Goal: Information Seeking & Learning: Find specific fact

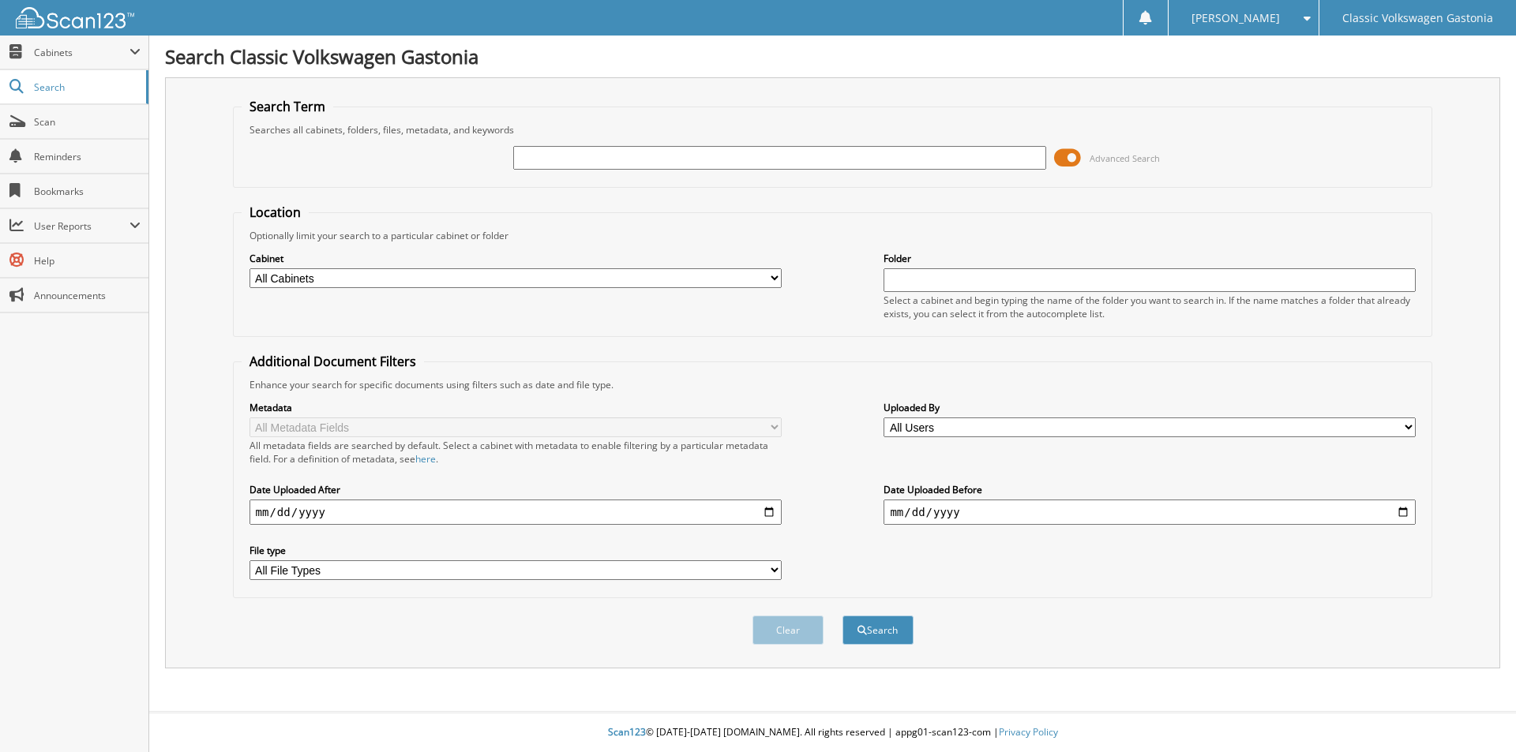
click at [1075, 159] on span at bounding box center [1067, 158] width 27 height 24
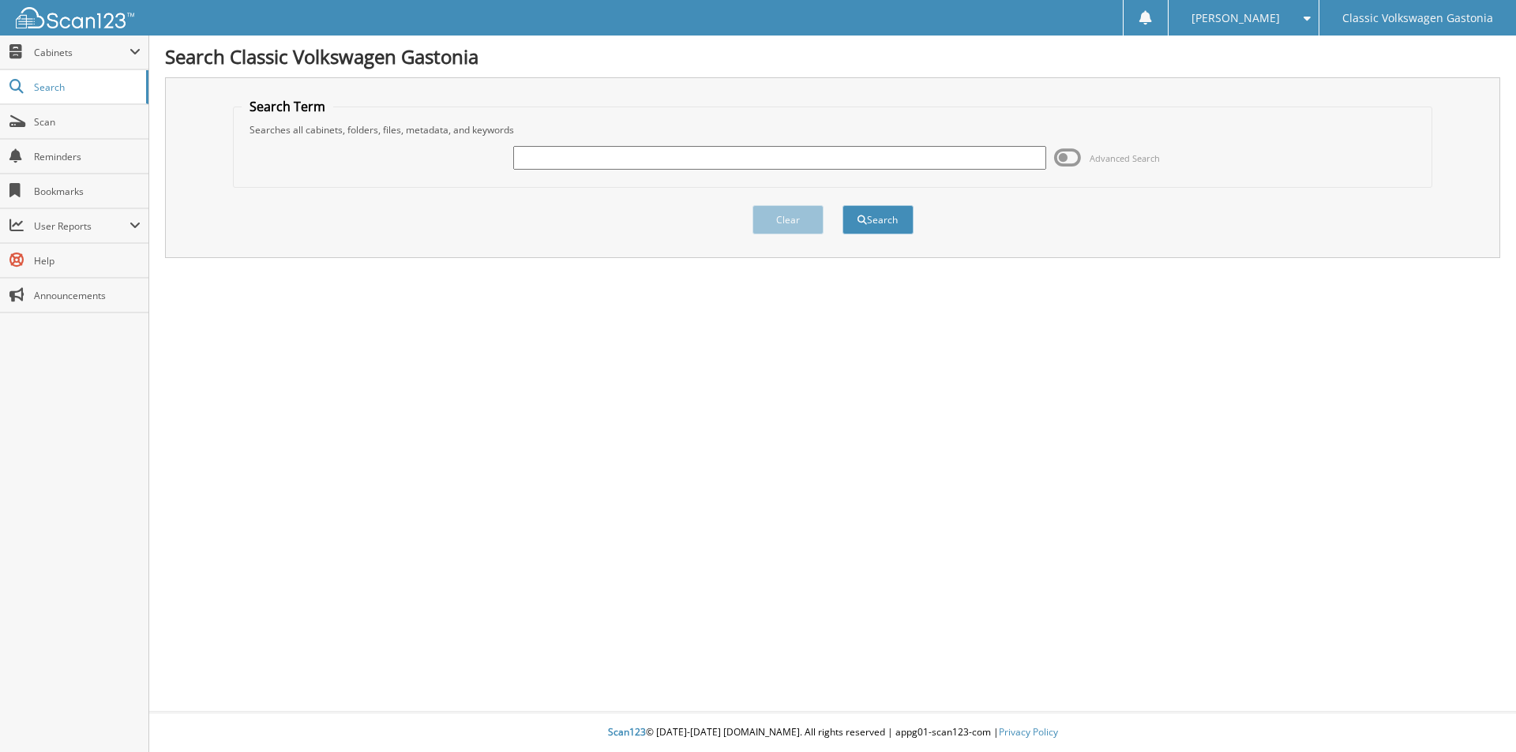
click at [954, 157] on input "text" at bounding box center [779, 158] width 532 height 24
type input "29976"
click at [872, 218] on button "Search" at bounding box center [877, 219] width 71 height 29
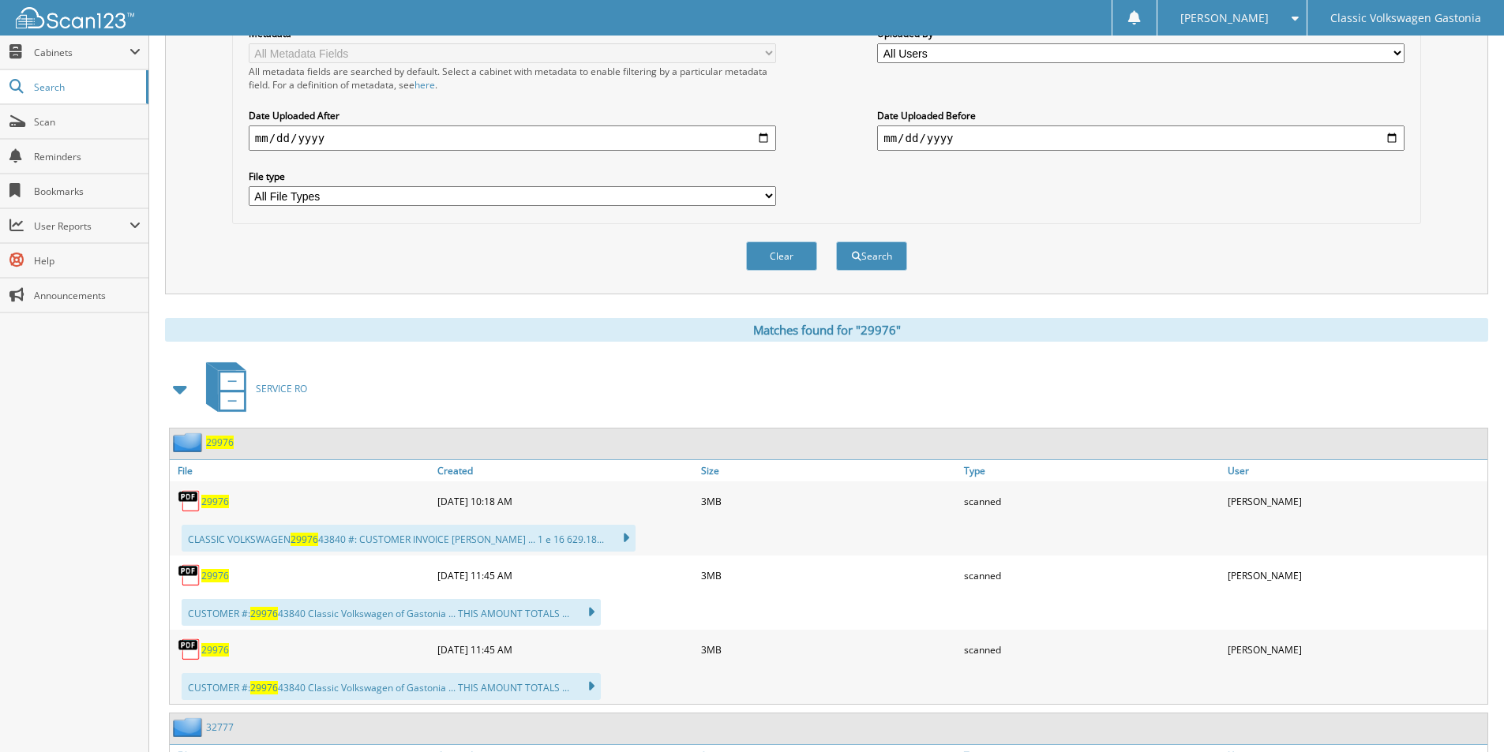
scroll to position [395, 0]
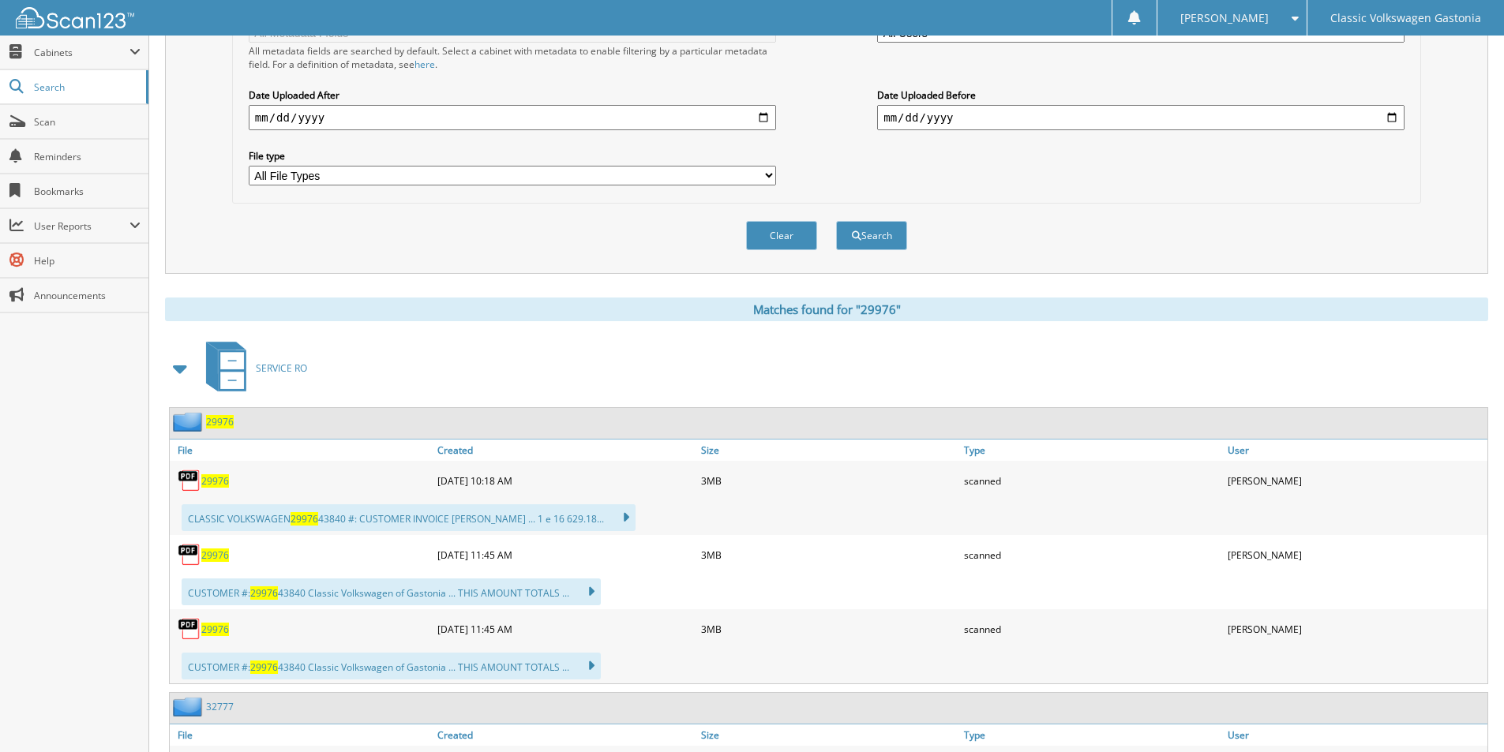
click at [217, 481] on span "29976" at bounding box center [215, 481] width 28 height 13
click at [215, 557] on span "29976" at bounding box center [215, 555] width 28 height 13
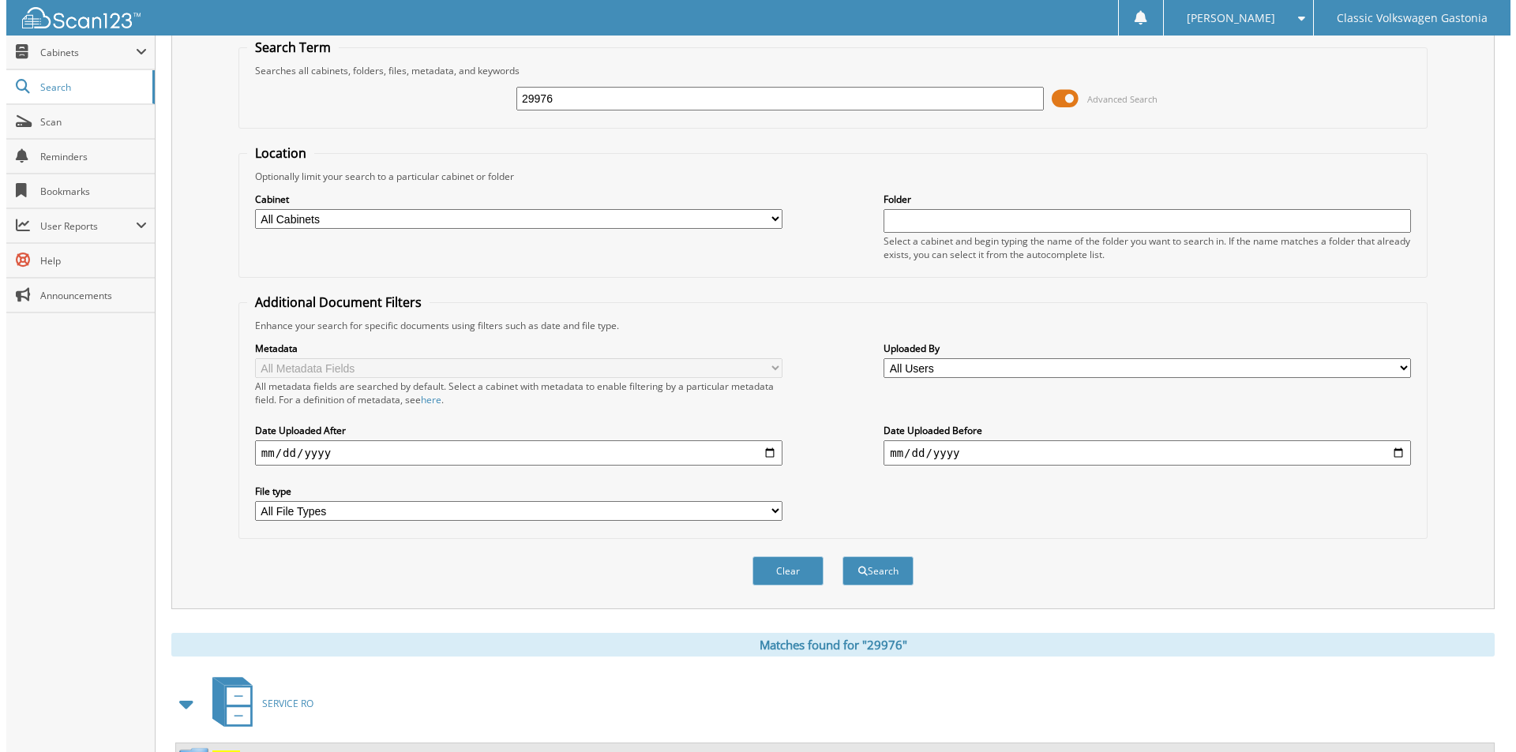
scroll to position [0, 0]
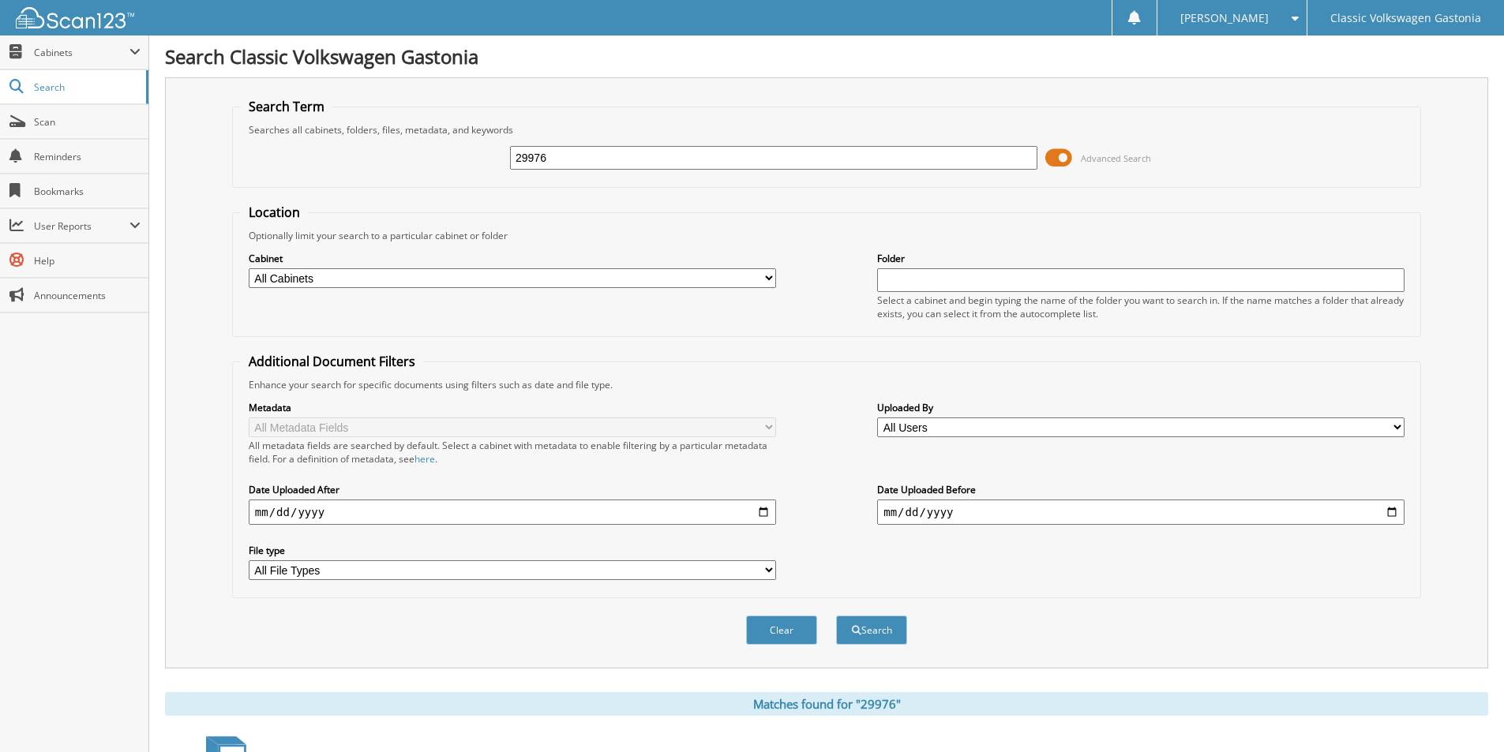
click at [1000, 158] on input "29976" at bounding box center [773, 158] width 527 height 24
click at [1057, 159] on span at bounding box center [1058, 158] width 27 height 24
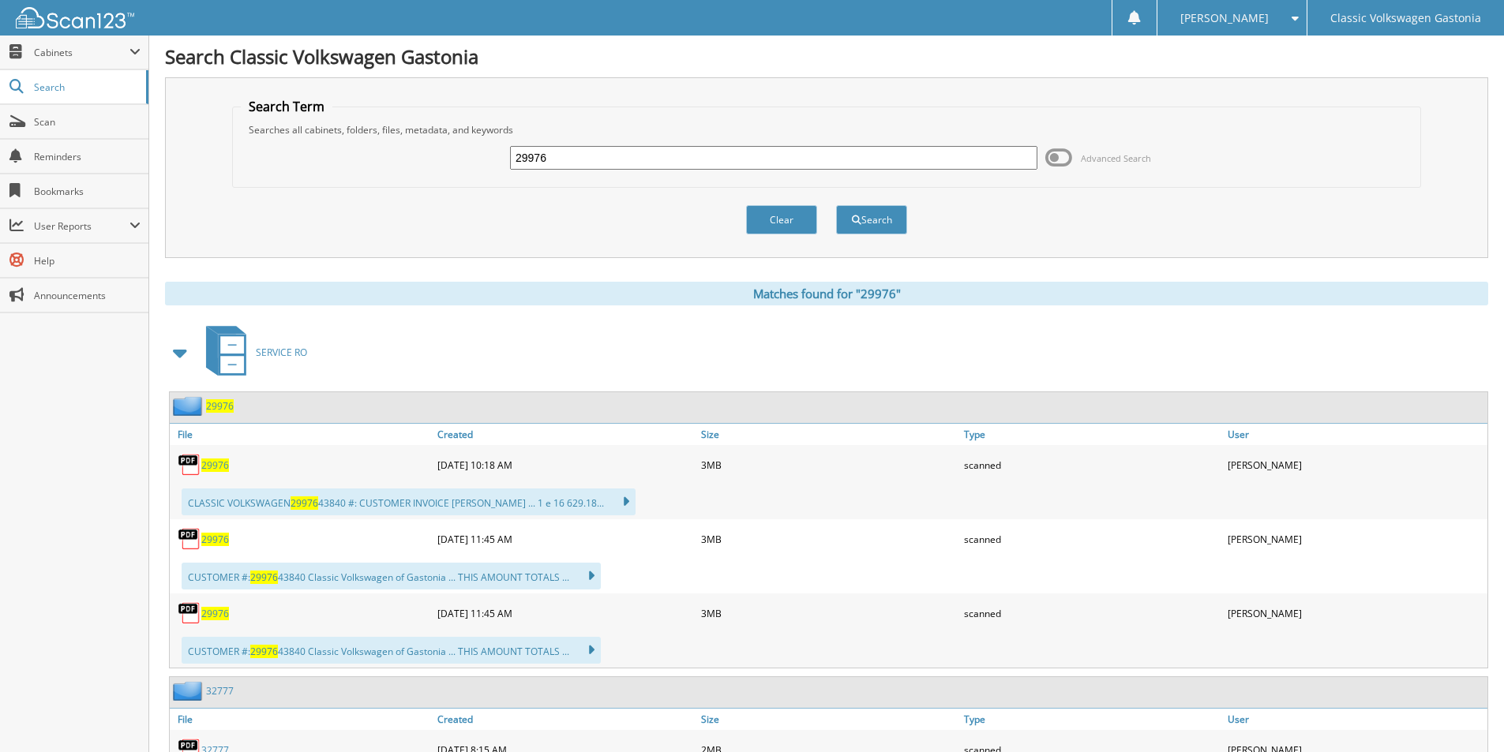
click at [1001, 156] on input "29976" at bounding box center [773, 158] width 527 height 24
click at [769, 208] on button "Clear" at bounding box center [781, 219] width 71 height 29
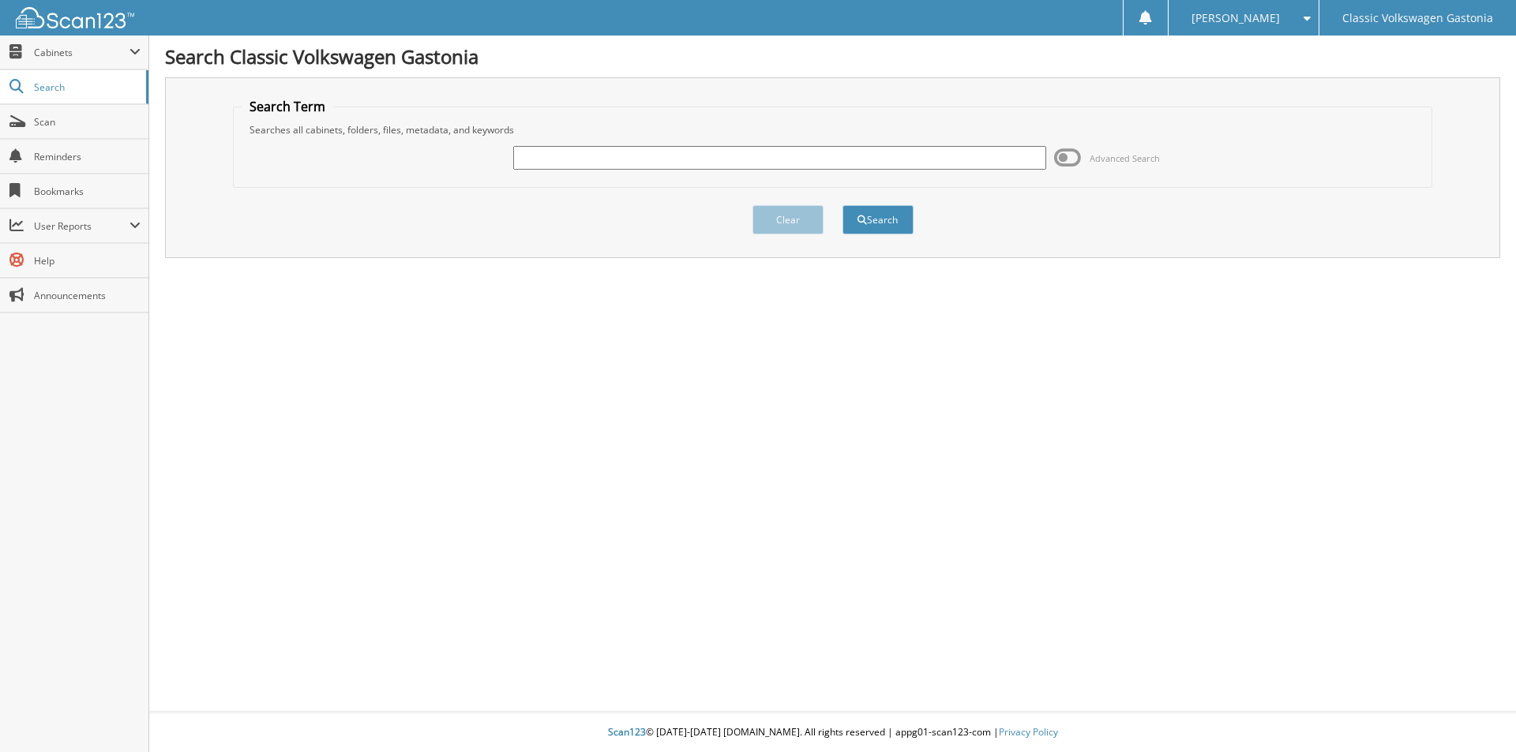
click at [802, 166] on input "text" at bounding box center [779, 158] width 532 height 24
type input "33718"
click at [842, 205] on button "Search" at bounding box center [877, 219] width 71 height 29
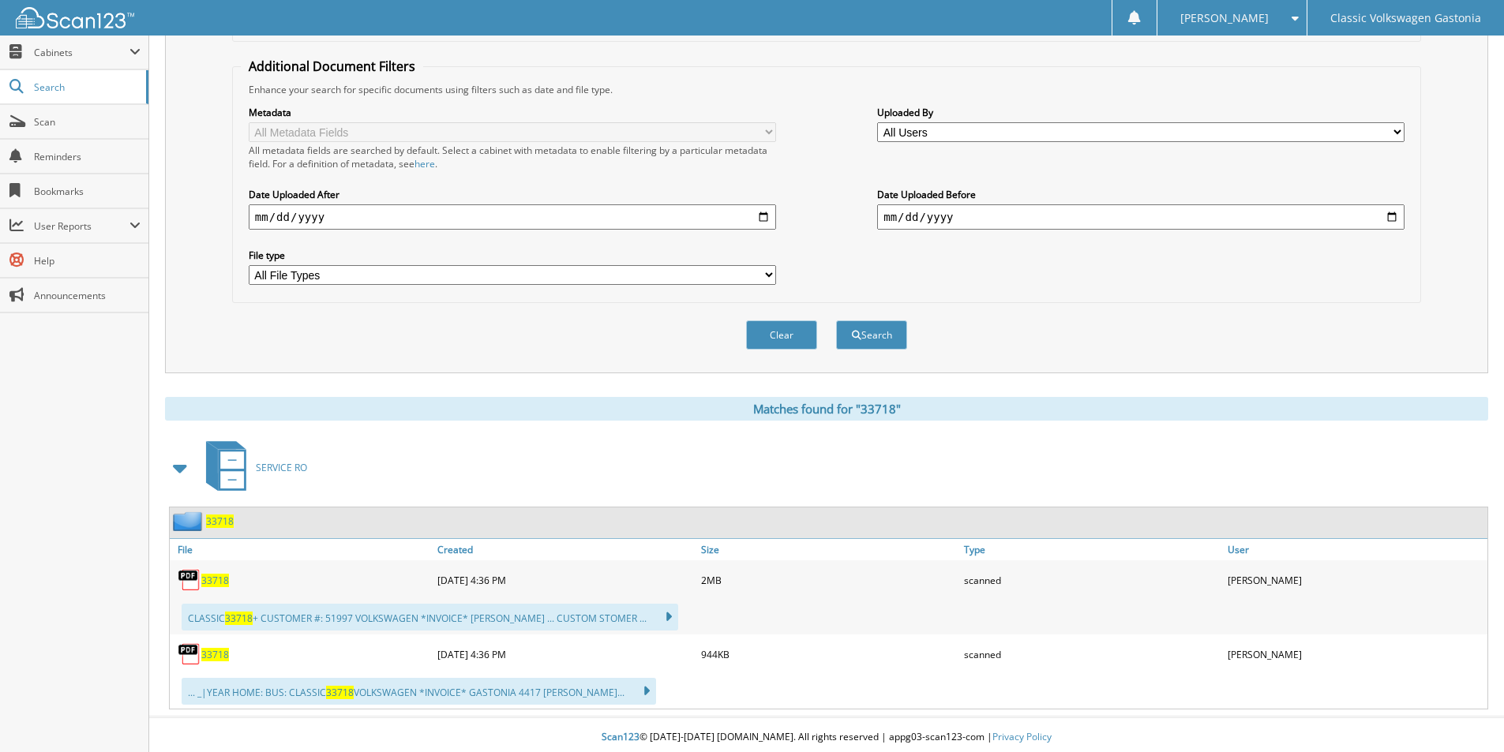
scroll to position [301, 0]
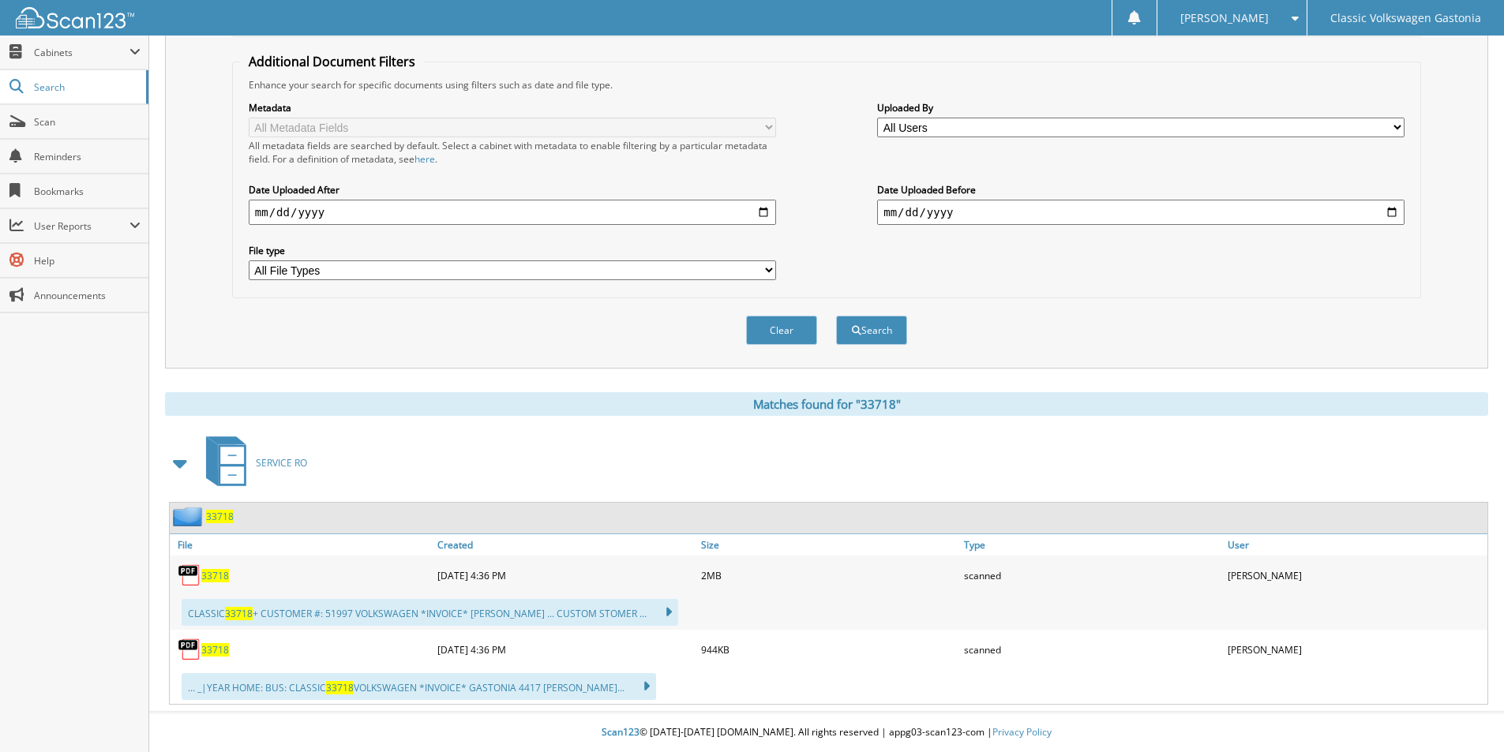
click at [210, 577] on span "33718" at bounding box center [215, 575] width 28 height 13
click at [786, 324] on button "Clear" at bounding box center [781, 330] width 71 height 29
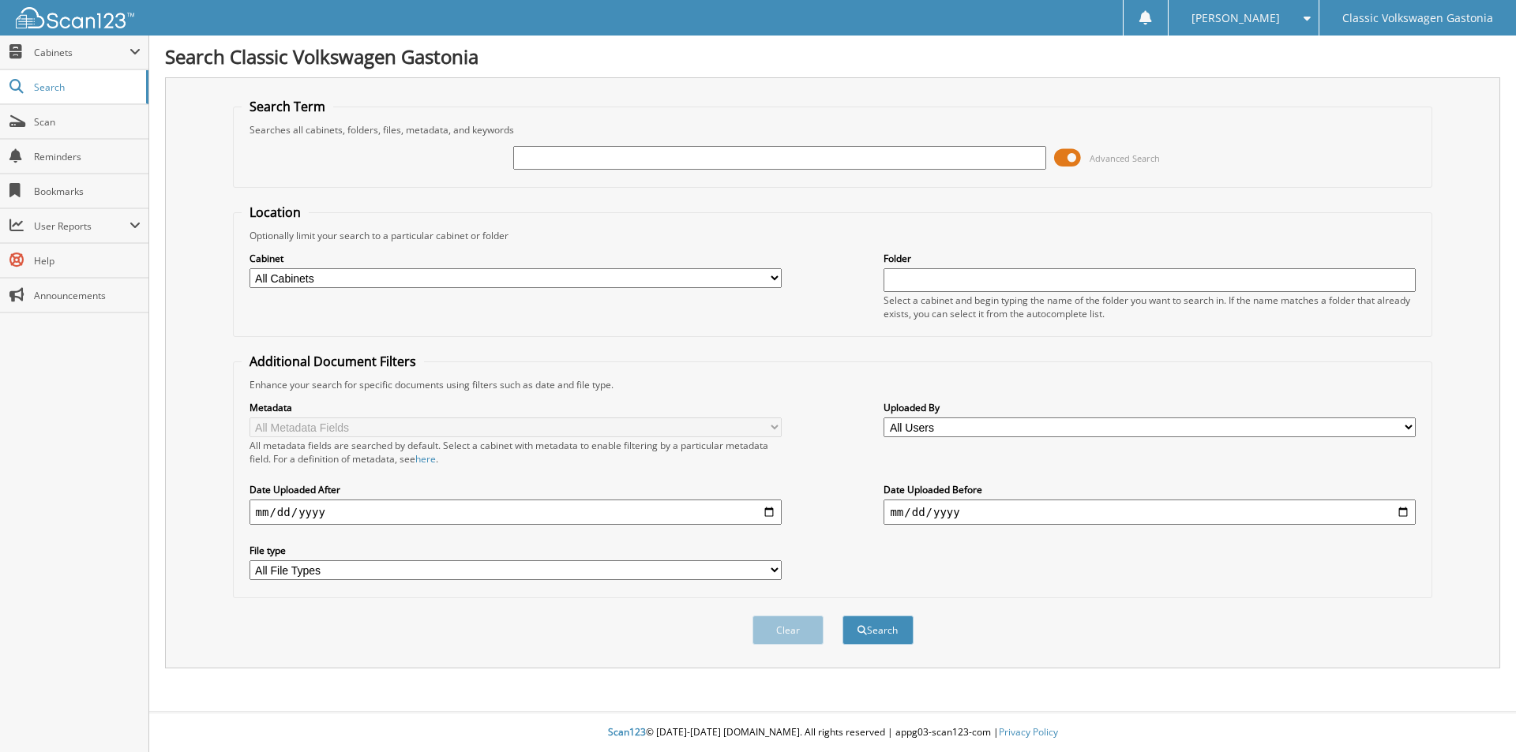
click at [698, 144] on div at bounding box center [779, 157] width 532 height 27
click at [725, 165] on input "text" at bounding box center [779, 158] width 532 height 24
type input "33693"
click at [842, 616] on button "Search" at bounding box center [877, 630] width 71 height 29
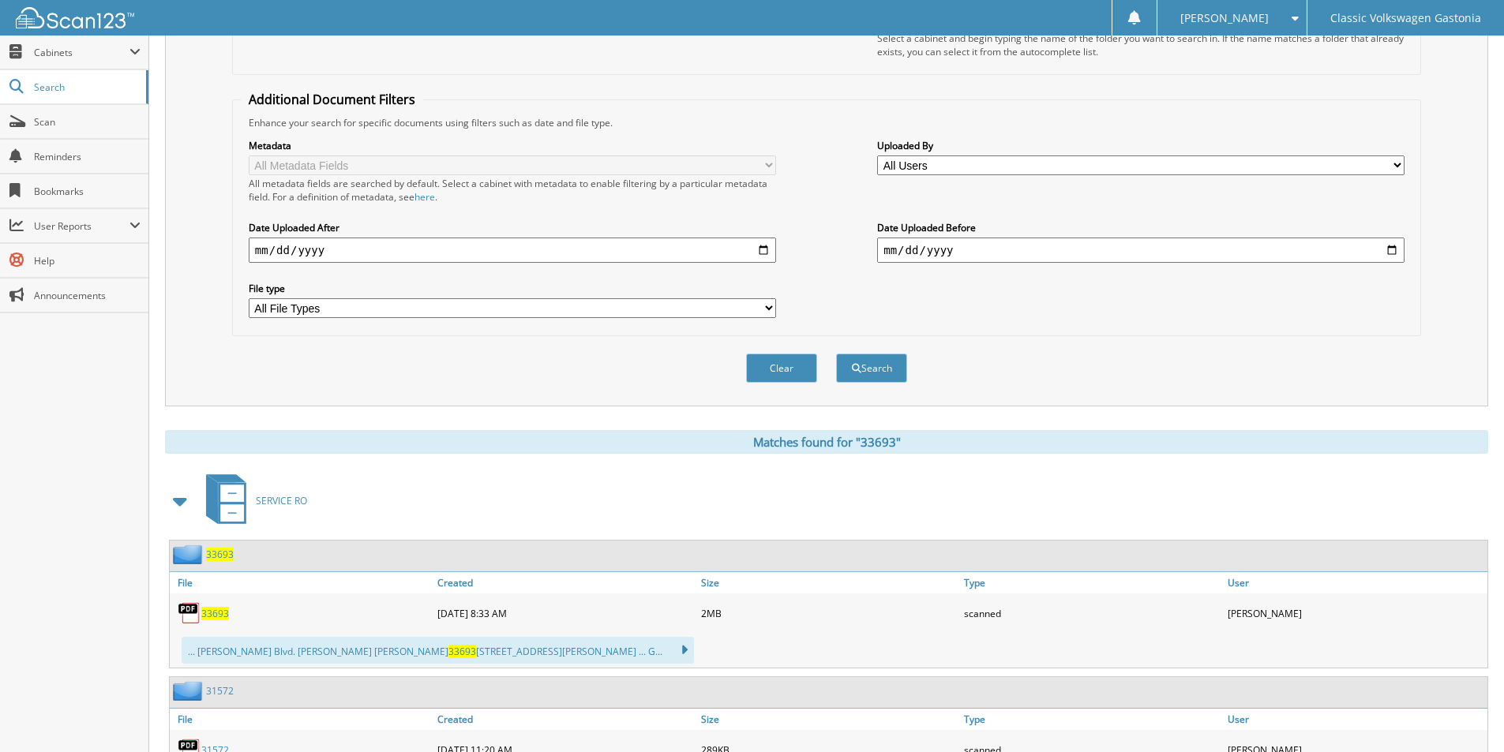
scroll to position [316, 0]
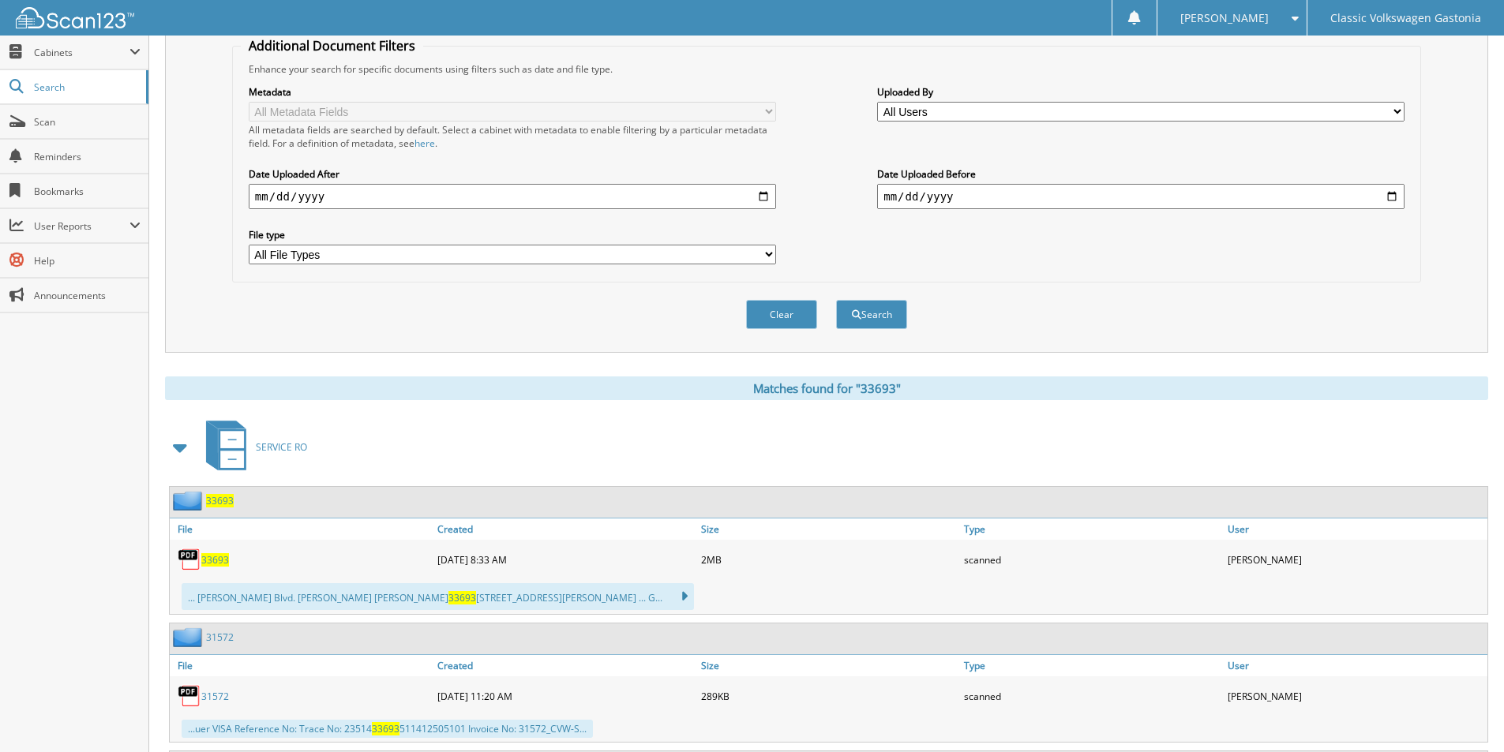
click at [211, 561] on span "33693" at bounding box center [215, 559] width 28 height 13
